Goal: Navigation & Orientation: Go to known website

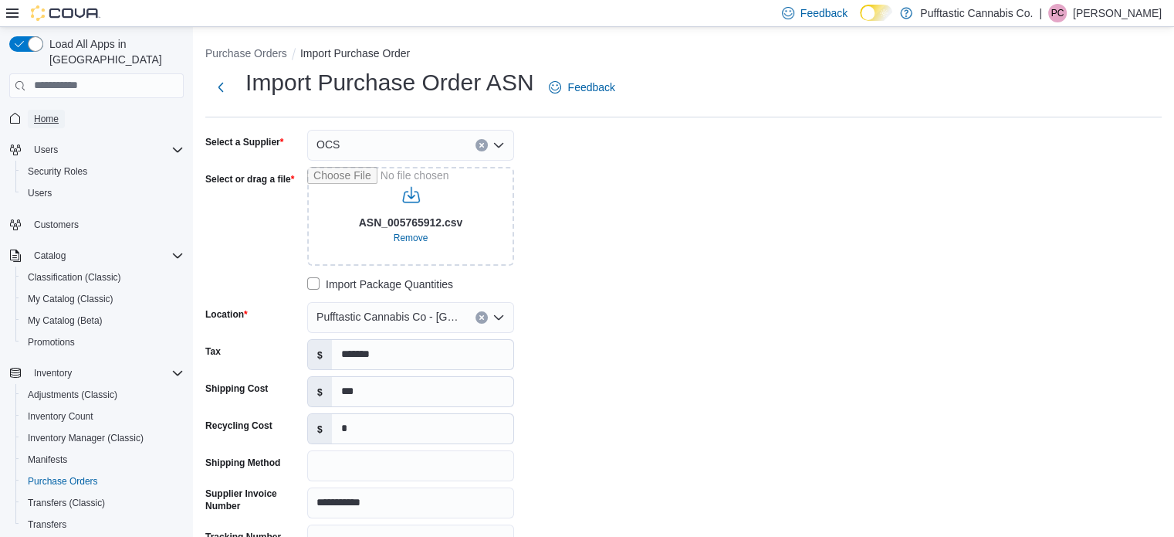
click at [53, 113] on span "Home" at bounding box center [46, 119] width 25 height 12
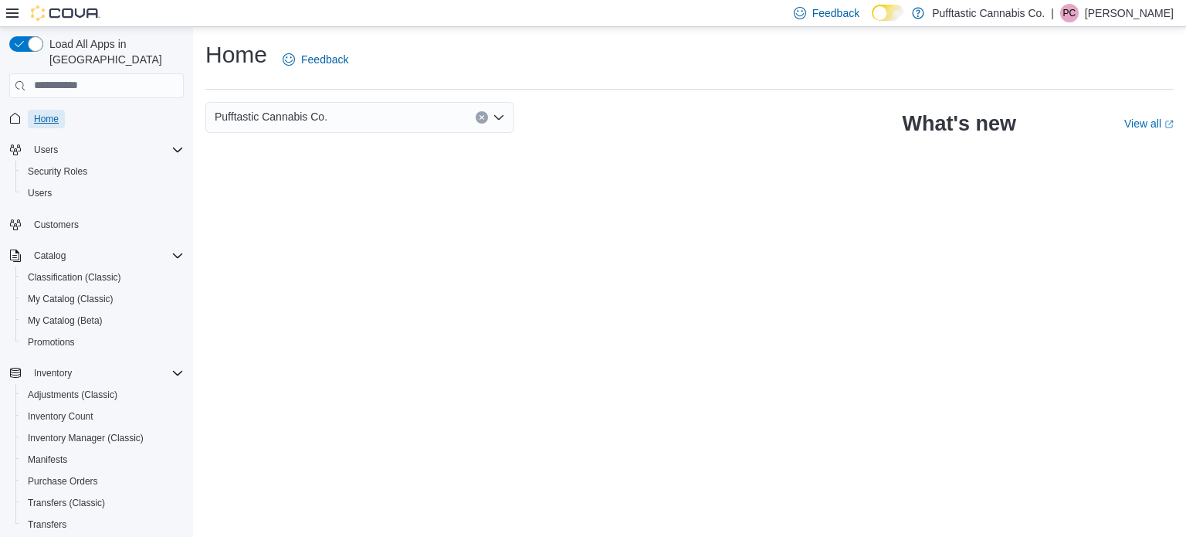
click at [49, 112] on span "Home" at bounding box center [46, 119] width 25 height 19
click at [36, 113] on span "Home" at bounding box center [46, 119] width 25 height 12
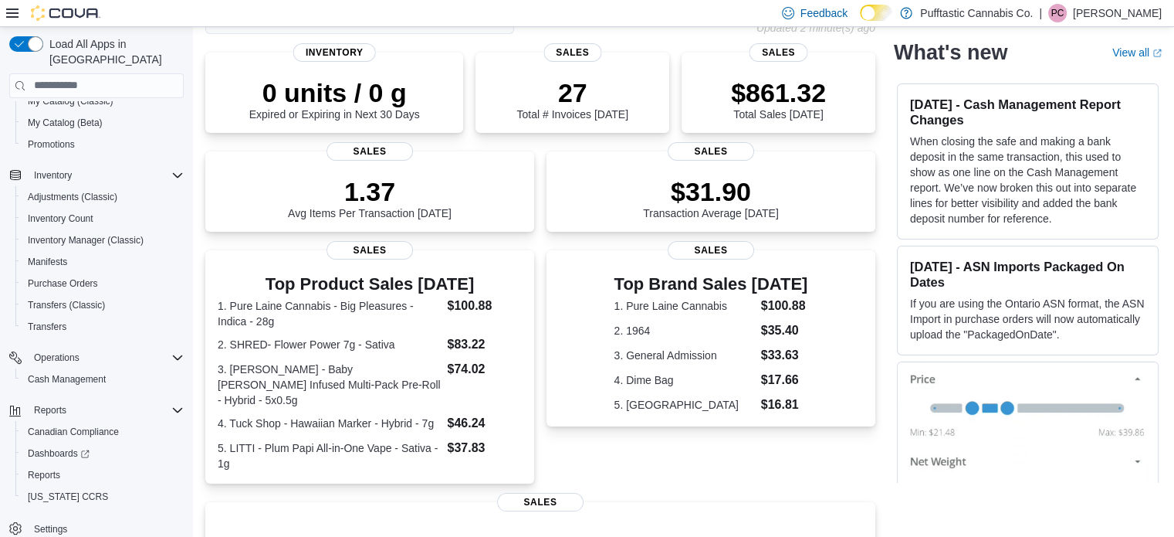
scroll to position [97, 0]
